Goal: Task Accomplishment & Management: Manage account settings

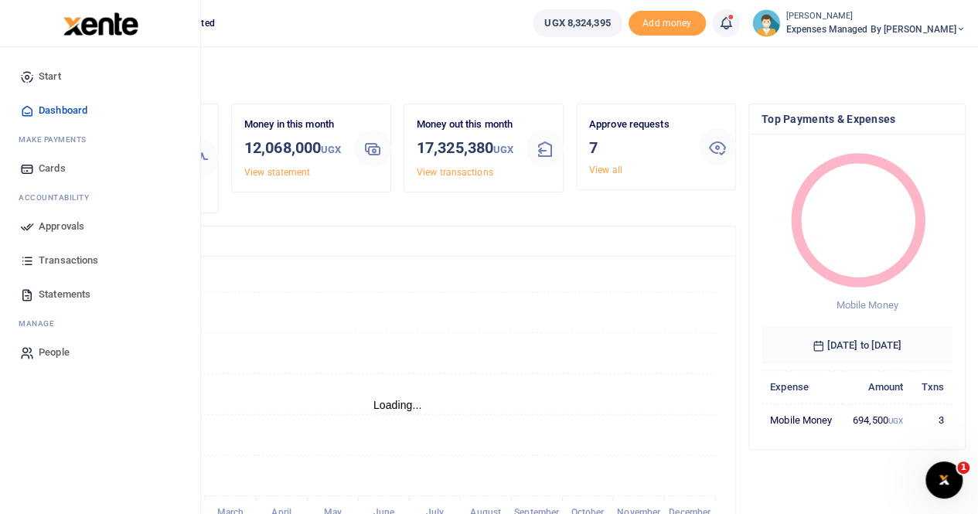
scroll to position [77, 0]
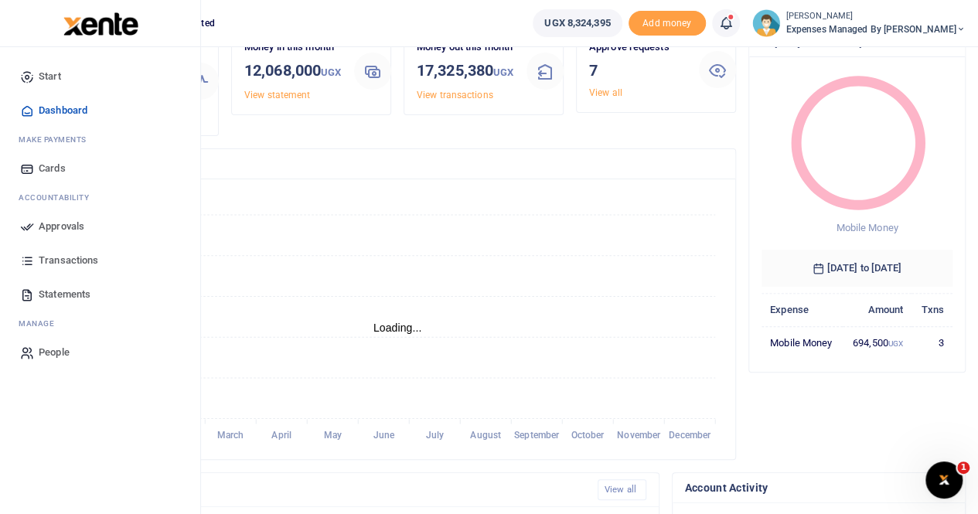
click at [59, 229] on span "Approvals" at bounding box center [62, 226] width 46 height 15
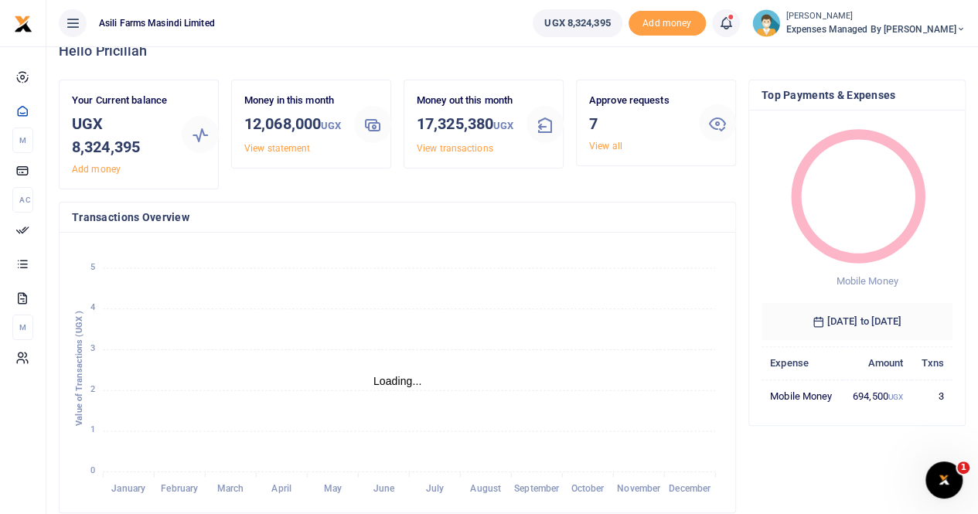
scroll to position [0, 0]
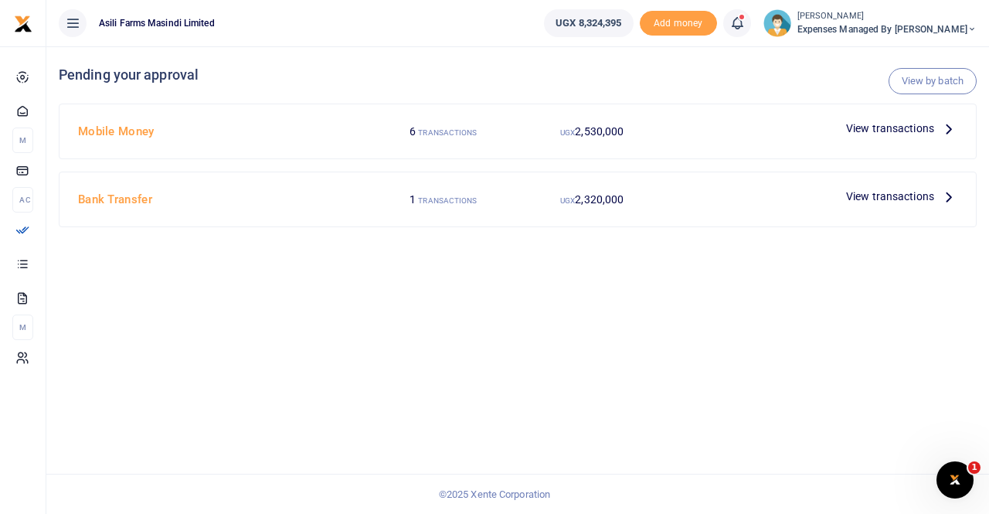
click at [945, 126] on icon at bounding box center [949, 128] width 17 height 17
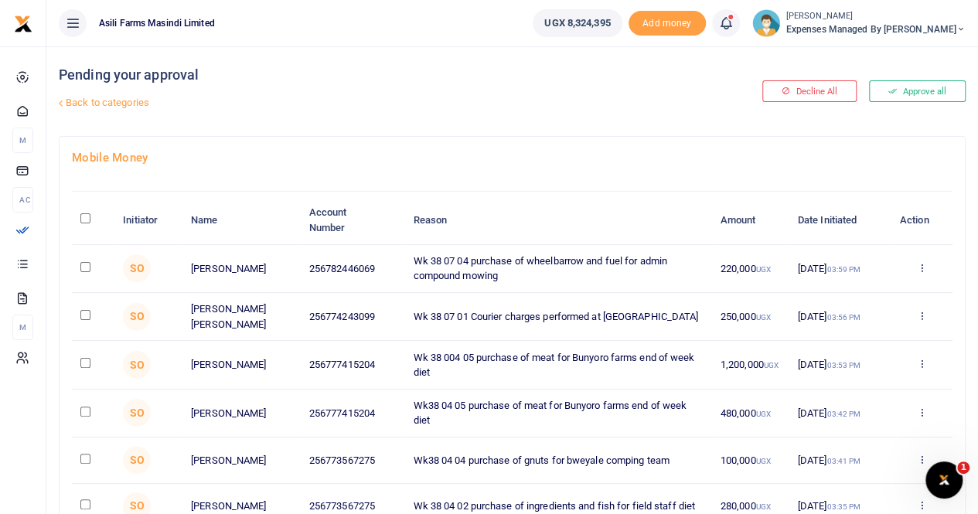
scroll to position [77, 0]
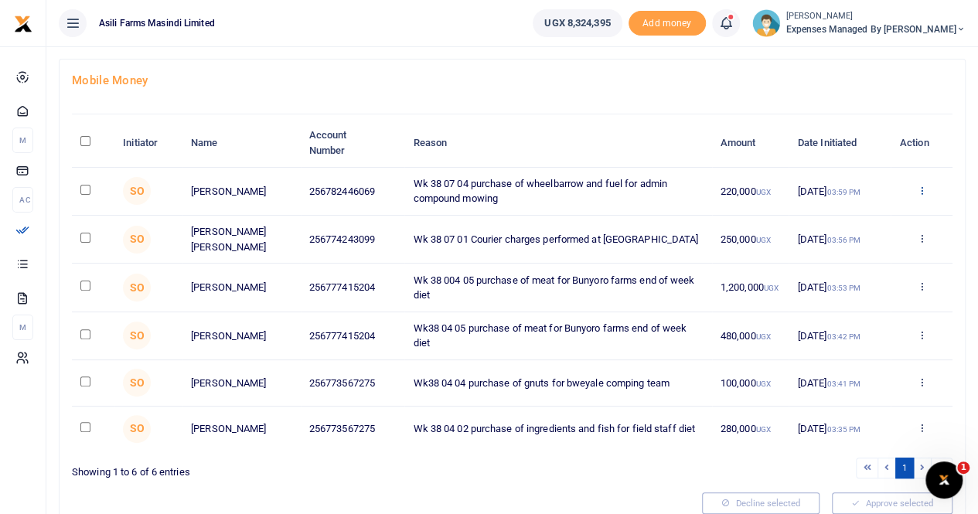
click at [921, 188] on icon at bounding box center [921, 190] width 10 height 11
click at [842, 281] on link "Details" at bounding box center [864, 285] width 122 height 22
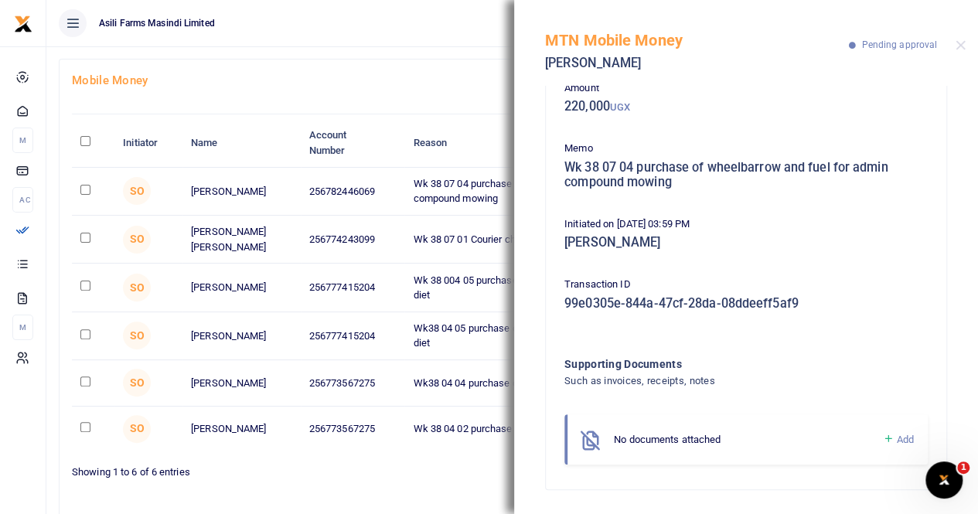
scroll to position [88, 0]
click at [958, 44] on button "Close" at bounding box center [960, 45] width 10 height 10
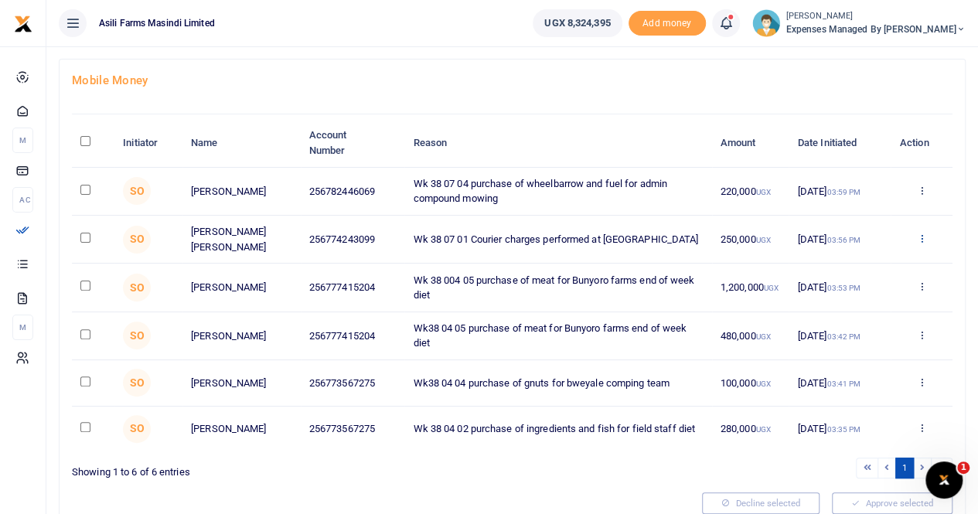
click at [921, 236] on icon at bounding box center [921, 238] width 10 height 11
click at [847, 330] on link "Details" at bounding box center [864, 333] width 122 height 22
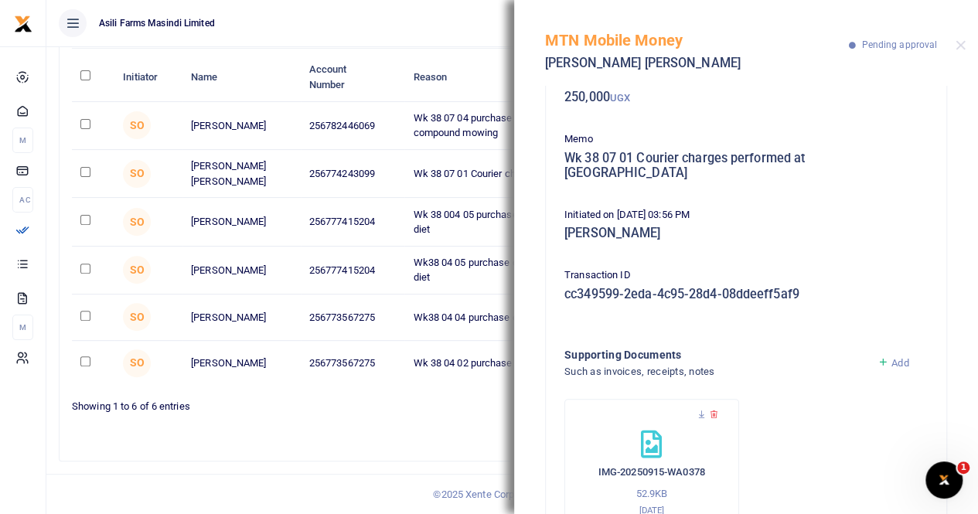
scroll to position [153, 0]
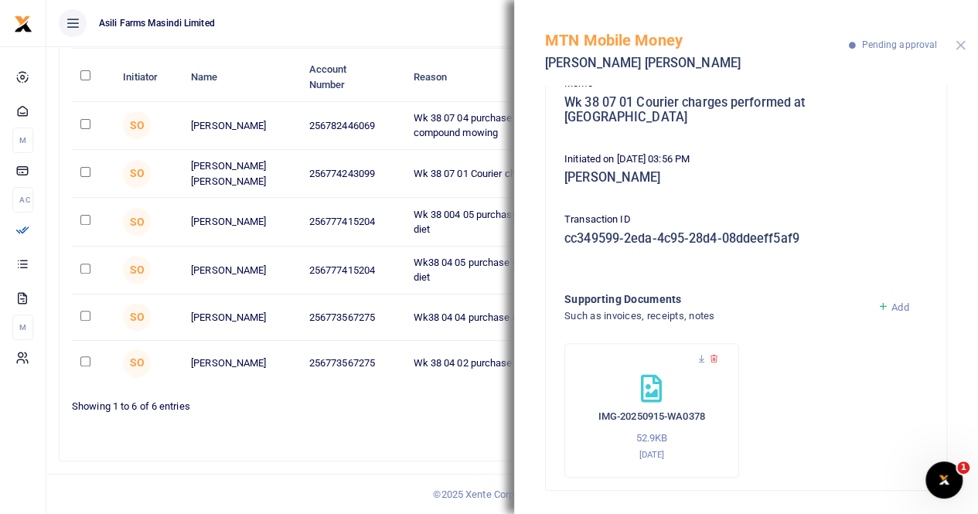
click at [961, 43] on button "Close" at bounding box center [960, 45] width 10 height 10
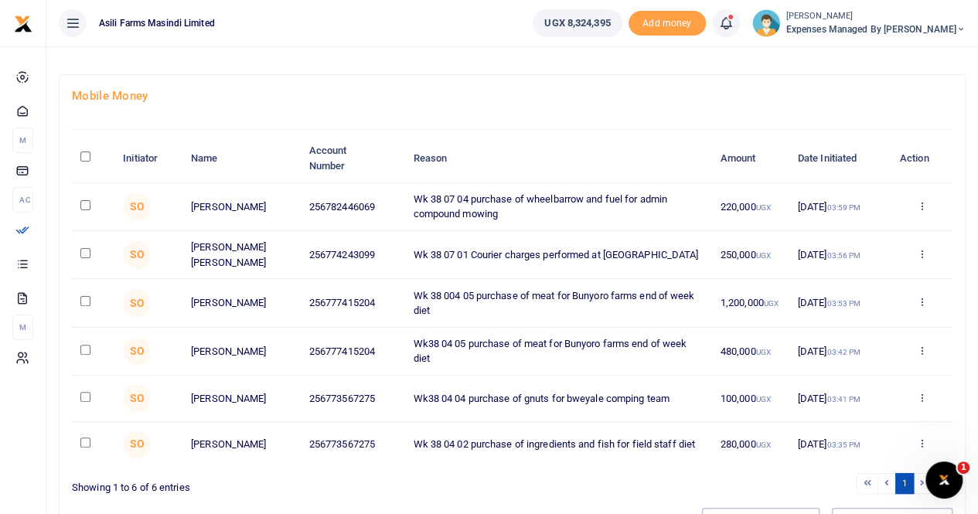
scroll to position [144, 0]
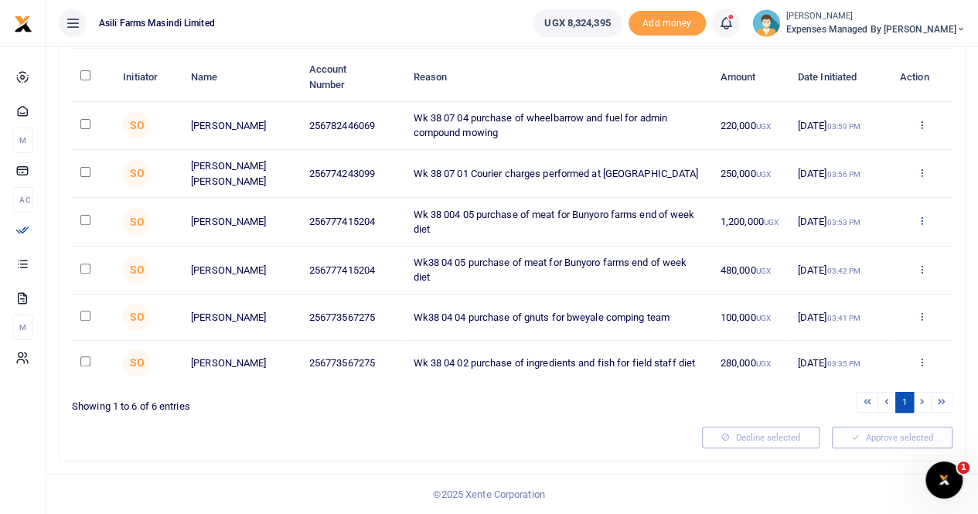
click at [924, 216] on icon at bounding box center [921, 220] width 10 height 11
click at [849, 308] on link "Details" at bounding box center [864, 315] width 122 height 22
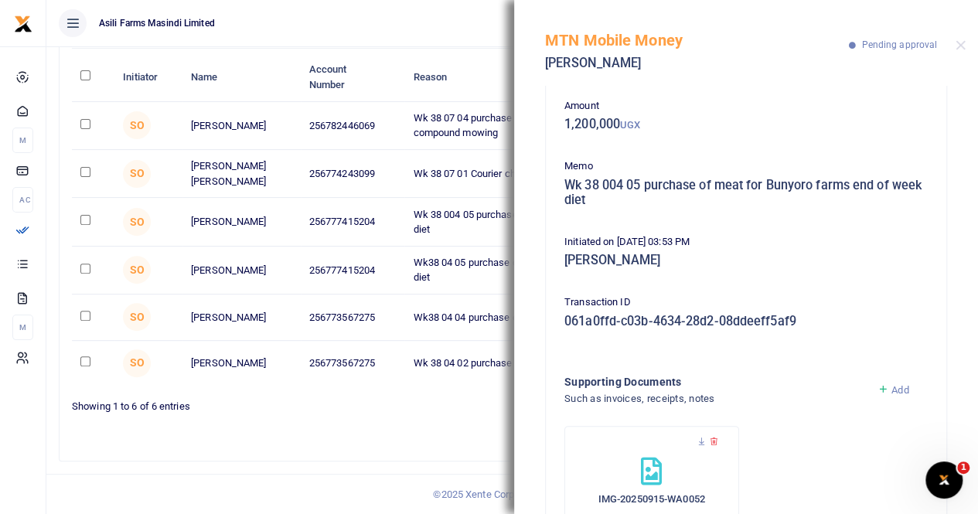
scroll to position [77, 0]
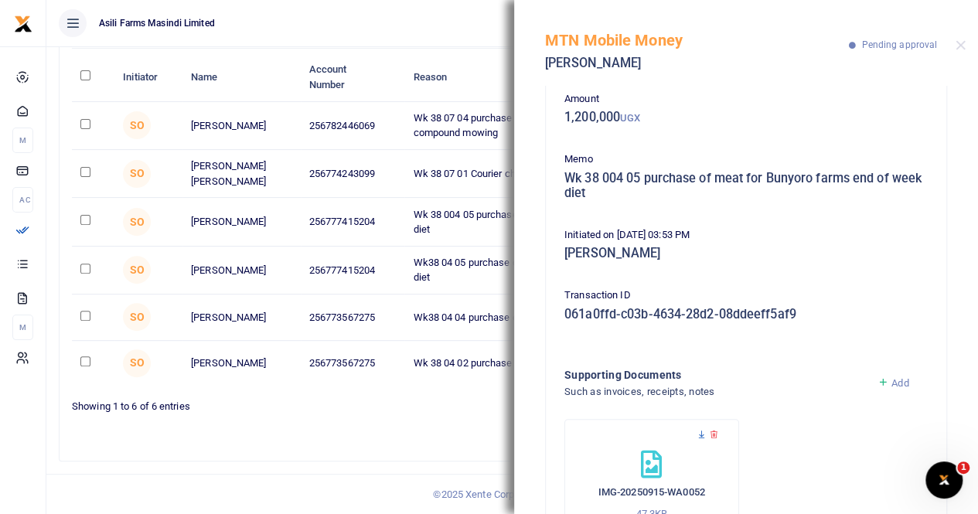
click at [700, 434] on icon at bounding box center [701, 435] width 10 height 10
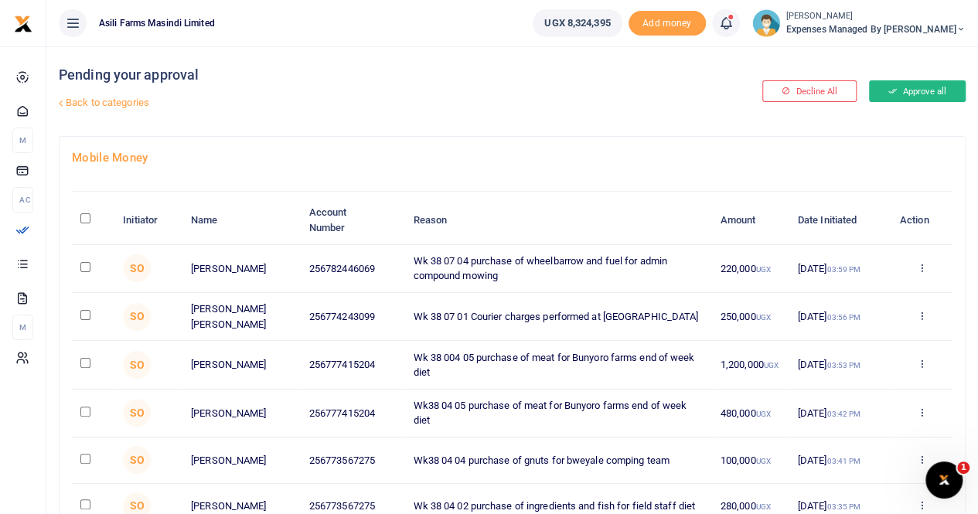
click at [915, 87] on button "Approve all" at bounding box center [917, 91] width 97 height 22
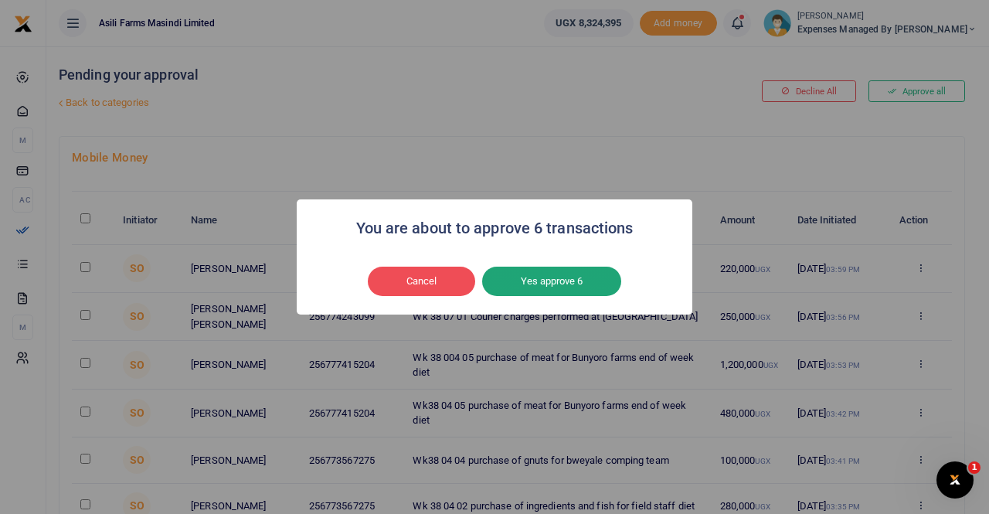
click at [541, 281] on button "Yes approve 6" at bounding box center [551, 281] width 139 height 29
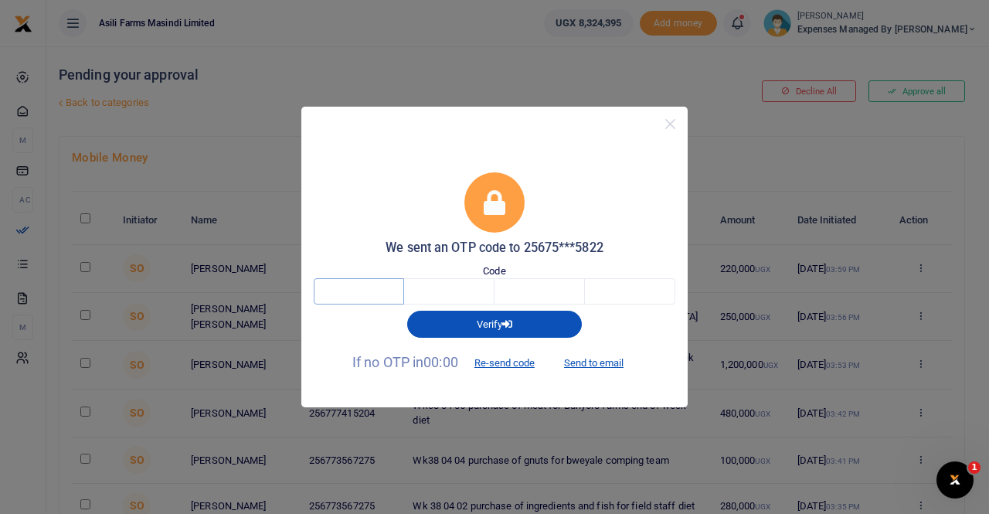
click at [397, 293] on input "text" at bounding box center [359, 291] width 90 height 26
type input "3"
type input "2"
type input "0"
type input "5"
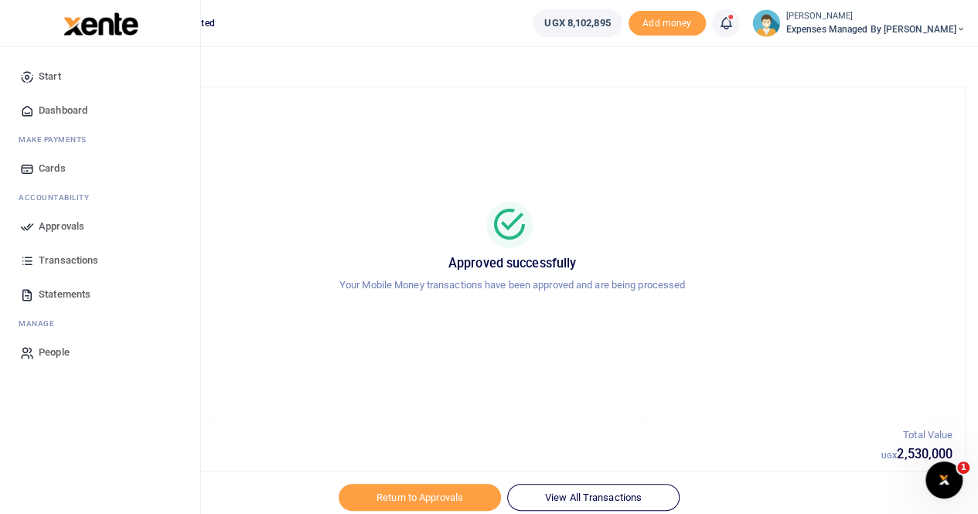
click at [61, 225] on span "Approvals" at bounding box center [62, 226] width 46 height 15
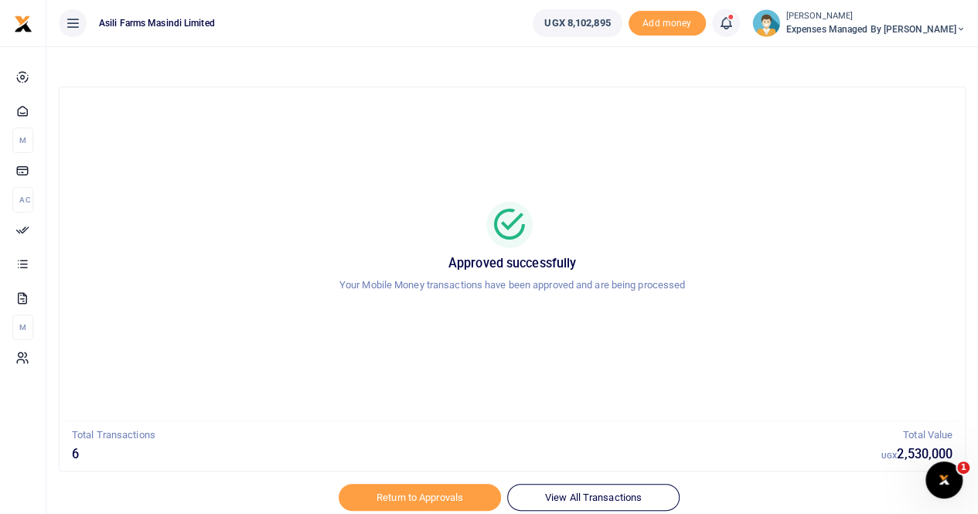
scroll to position [54, 0]
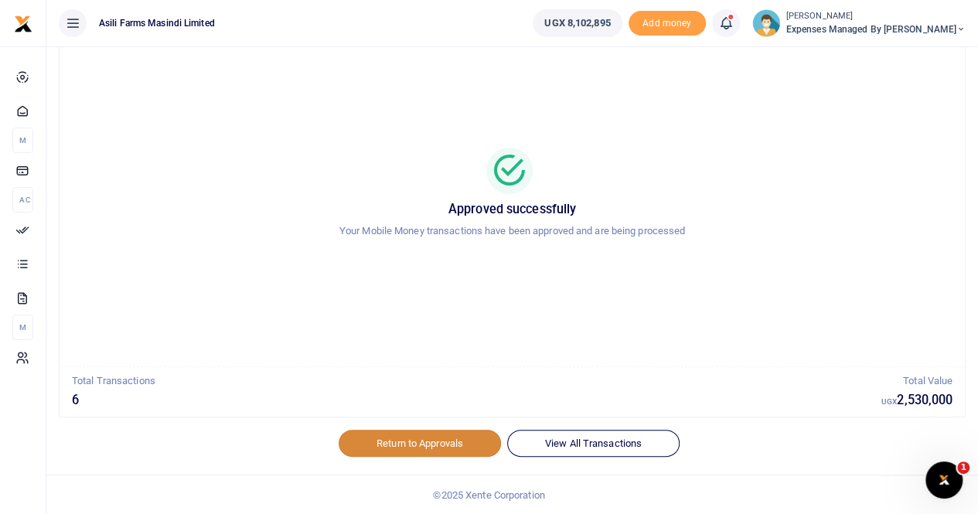
click at [410, 447] on link "Return to Approvals" at bounding box center [420, 443] width 162 height 26
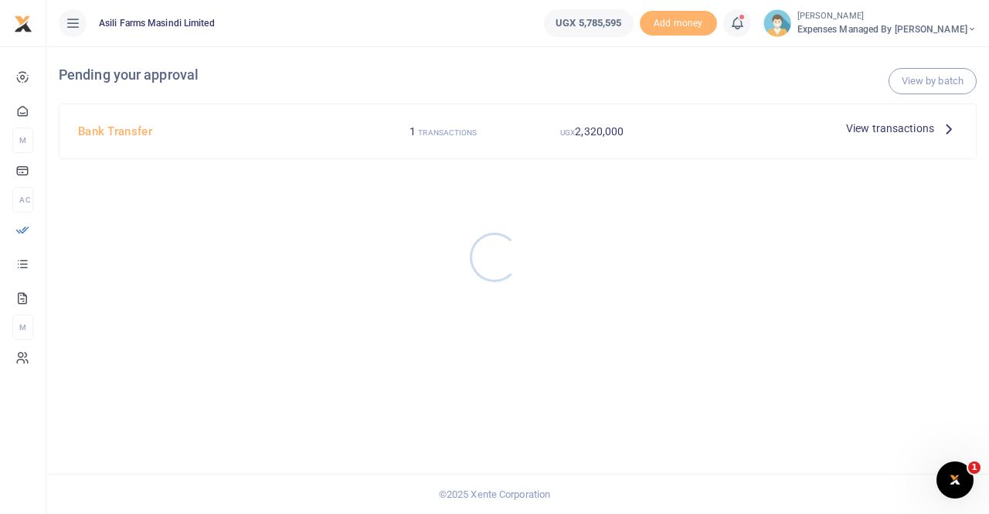
click at [895, 125] on div at bounding box center [494, 257] width 989 height 514
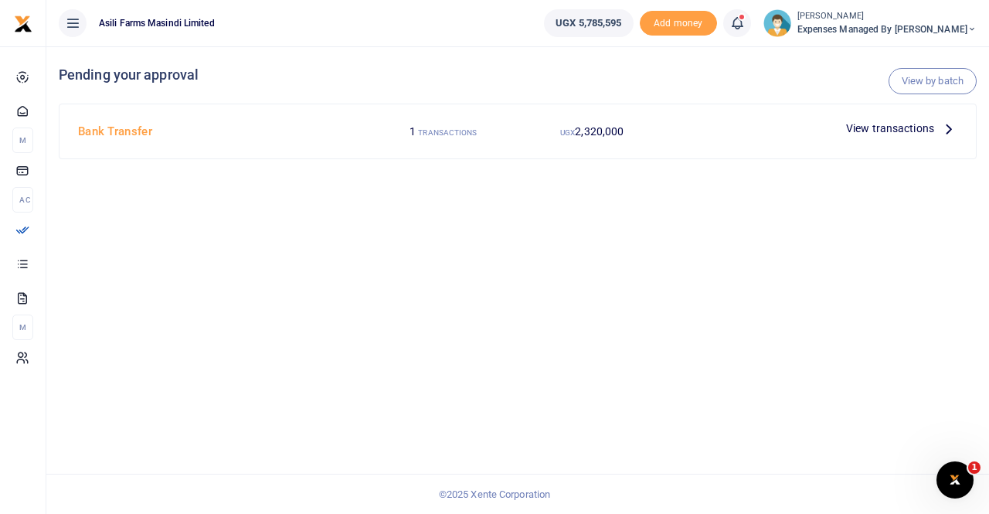
click at [920, 126] on span "View transactions" at bounding box center [890, 128] width 88 height 17
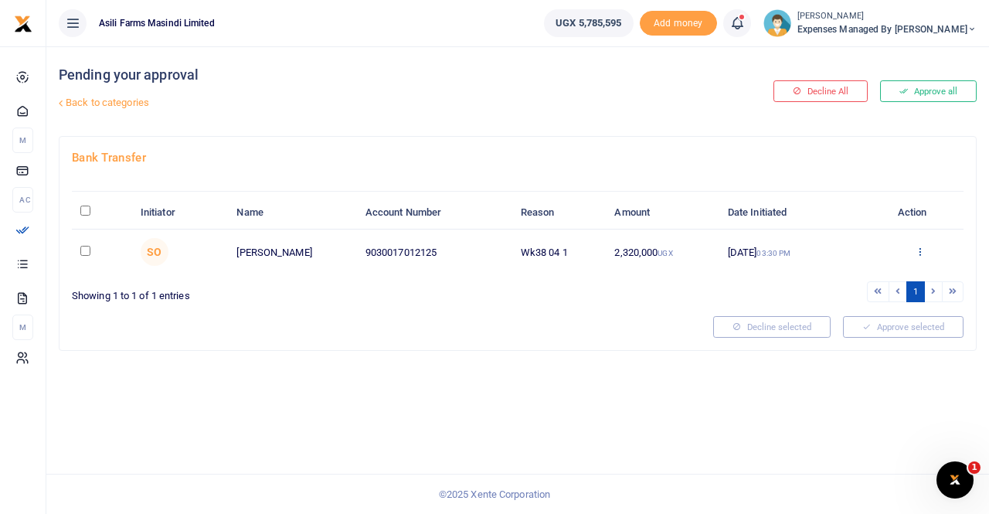
click at [920, 249] on icon at bounding box center [920, 251] width 10 height 11
click at [848, 341] on link "Details" at bounding box center [863, 346] width 122 height 22
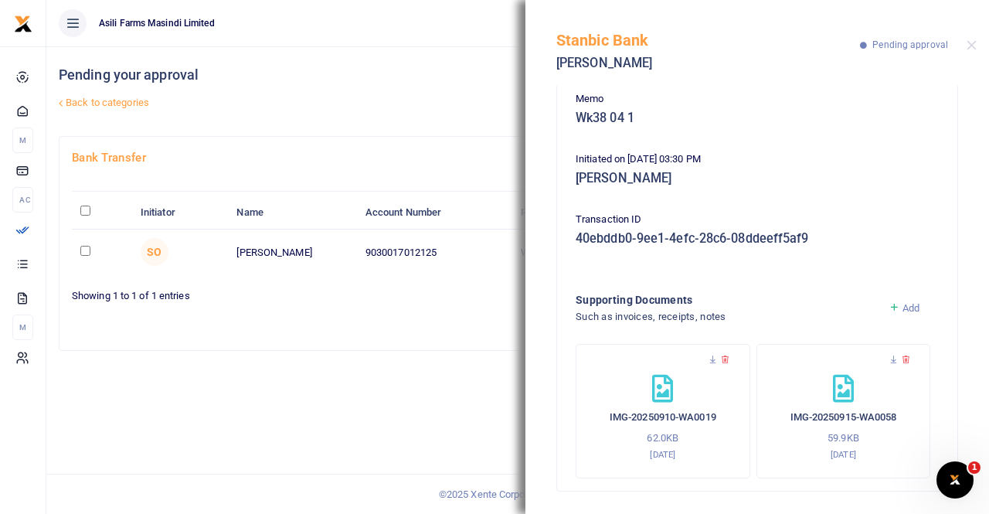
scroll to position [138, 0]
click at [973, 43] on button "Close" at bounding box center [972, 45] width 10 height 10
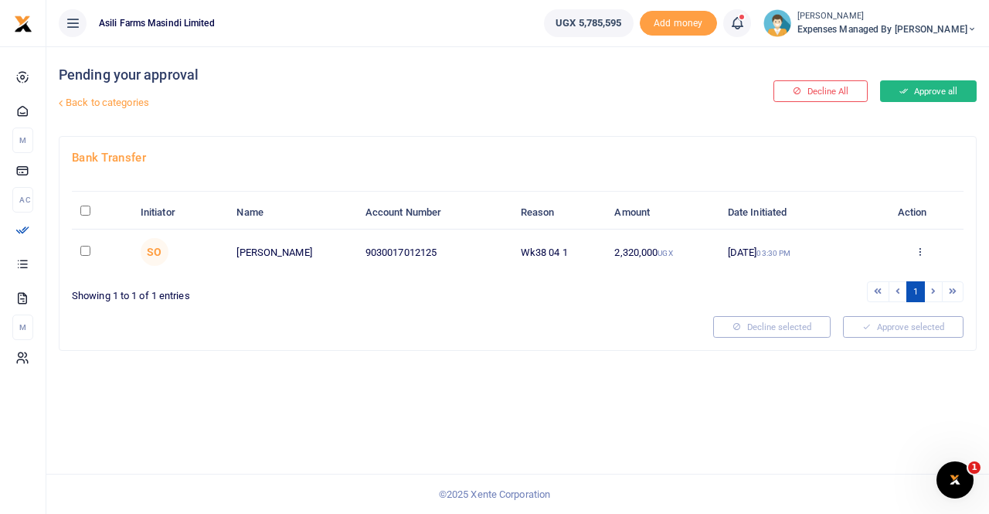
click at [931, 84] on button "Approve all" at bounding box center [928, 91] width 97 height 22
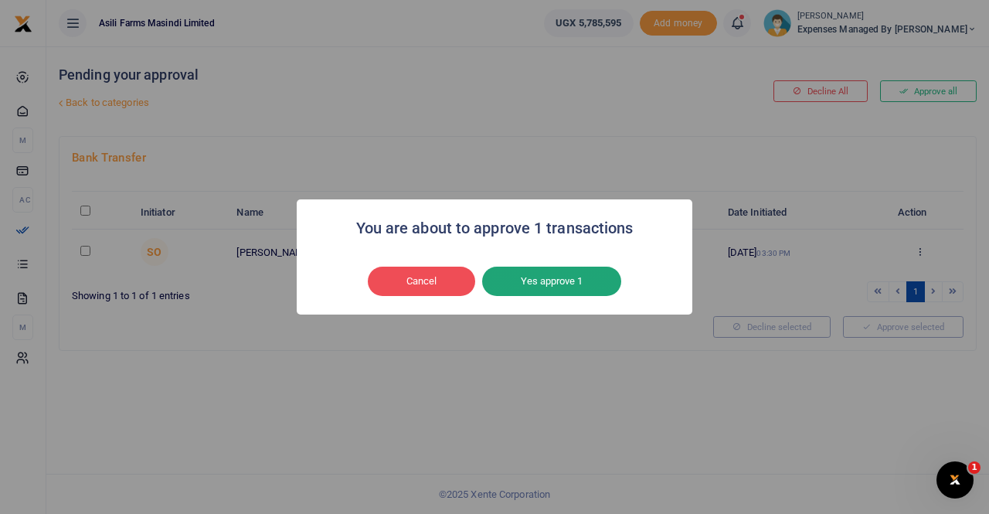
click at [560, 283] on button "Yes approve 1" at bounding box center [551, 281] width 139 height 29
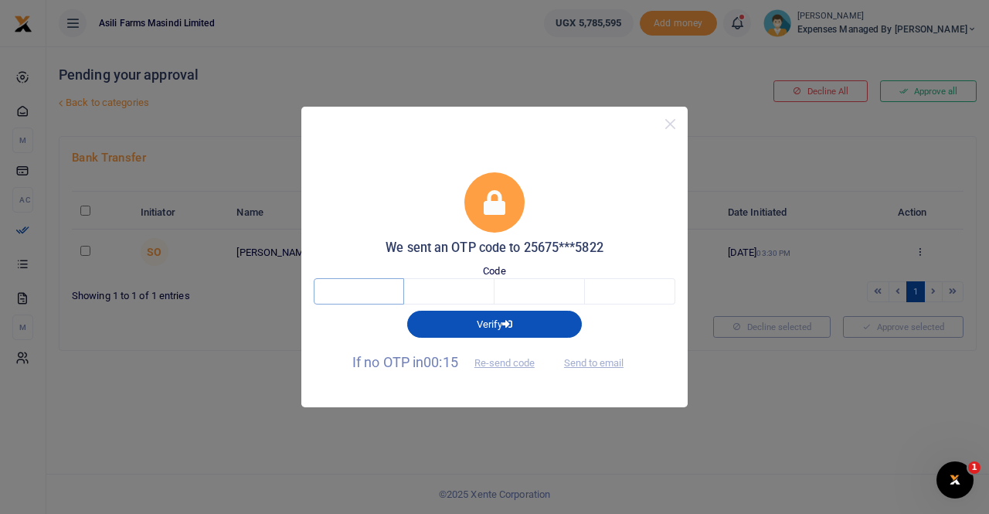
click at [376, 287] on input "text" at bounding box center [359, 291] width 90 height 26
type input "4"
type input "1"
type input "8"
type input "9"
